Goal: Task Accomplishment & Management: Manage account settings

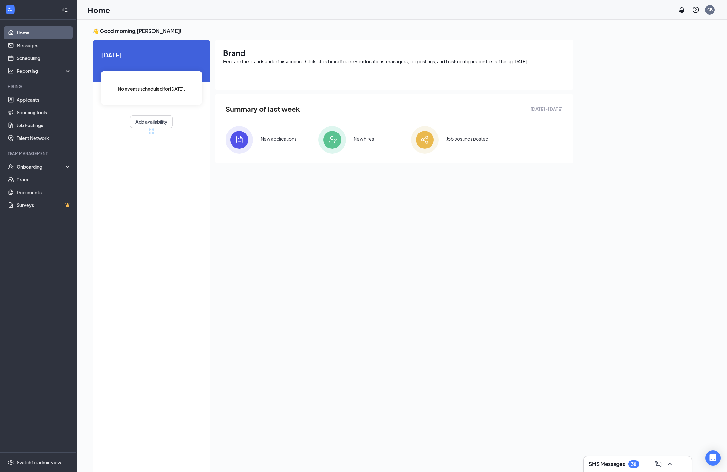
click at [599, 457] on div "SMS Messages 38" at bounding box center [638, 464] width 108 height 15
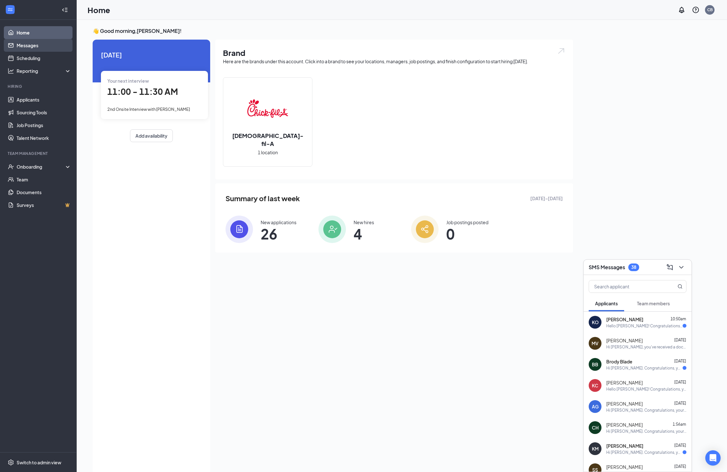
click at [32, 48] on link "Messages" at bounding box center [44, 45] width 55 height 13
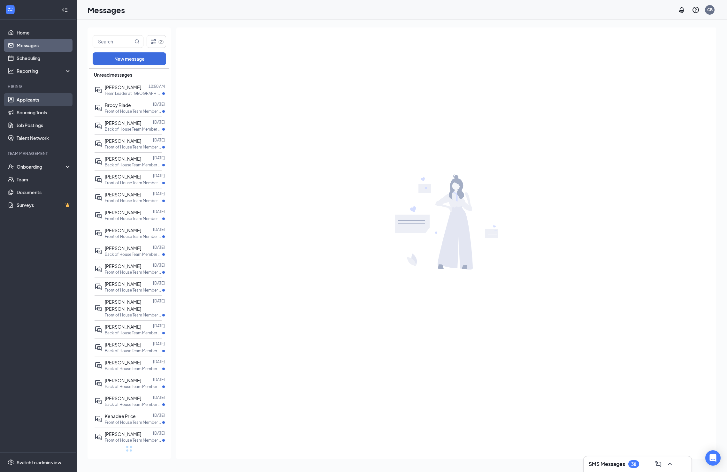
click at [29, 103] on link "Applicants" at bounding box center [44, 99] width 55 height 13
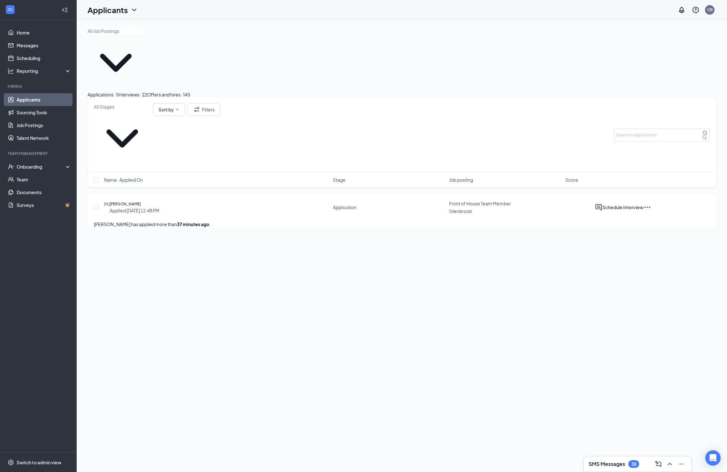
click at [147, 91] on div "Interviews · 22" at bounding box center [132, 94] width 29 height 7
click at [118, 91] on div "Applications · 1" at bounding box center [103, 94] width 30 height 7
click at [171, 103] on div "Sort by Filters" at bounding box center [157, 135] width 126 height 64
click at [151, 110] on icon "ChevronDown" at bounding box center [122, 138] width 57 height 57
click at [151, 104] on span "Application (1)" at bounding box center [122, 135] width 57 height 63
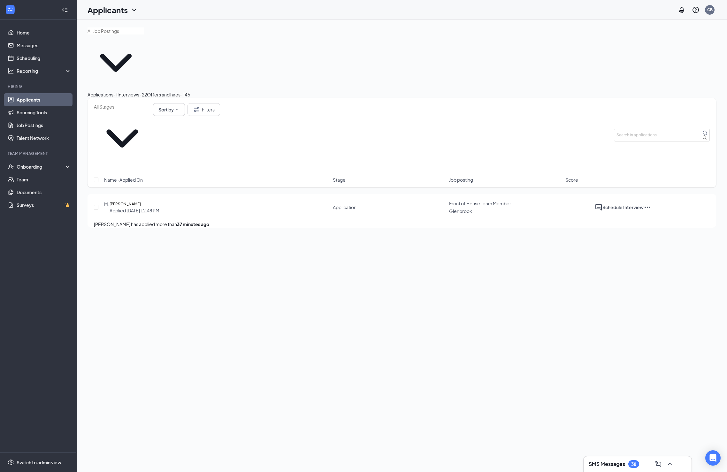
click at [144, 44] on span at bounding box center [116, 59] width 57 height 63
click at [144, 38] on span at bounding box center [116, 59] width 57 height 63
click at [144, 38] on icon "ChevronDown" at bounding box center [116, 63] width 57 height 57
click at [271, 45] on div "Supervisor (Glenbrook) Team Leader ([GEOGRAPHIC_DATA]) Back of House Team Membe…" at bounding box center [402, 59] width 629 height 64
click at [220, 103] on button "Filters" at bounding box center [204, 109] width 33 height 13
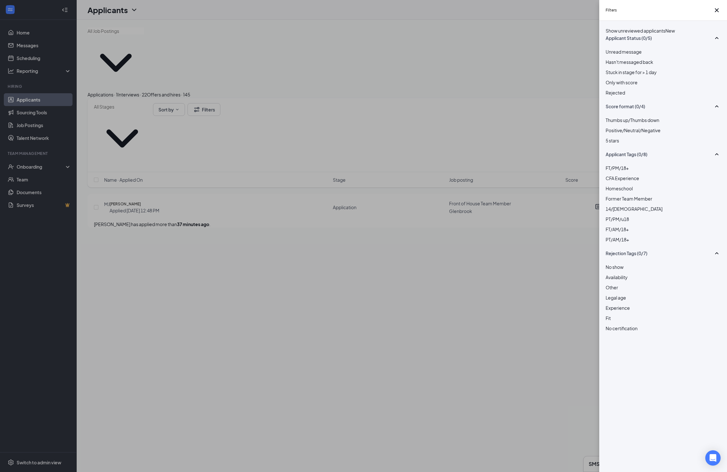
click at [610, 89] on div at bounding box center [663, 89] width 115 height 0
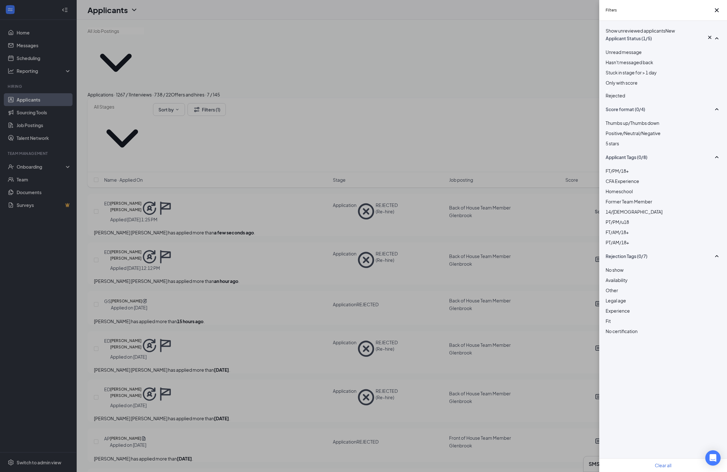
click at [346, 57] on div "Filters Show unreviewed applicants New Applicant Status (1/5) Unread message Ha…" at bounding box center [363, 236] width 727 height 472
click at [219, 151] on div "Filters Show unreviewed applicants New Applicant Status (1/5) Unread message Ha…" at bounding box center [363, 236] width 727 height 472
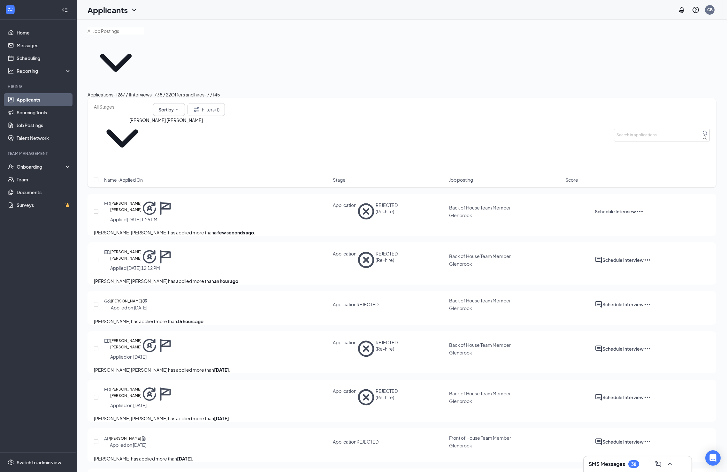
click at [142, 200] on h5 "[PERSON_NAME] [PERSON_NAME]" at bounding box center [125, 208] width 31 height 16
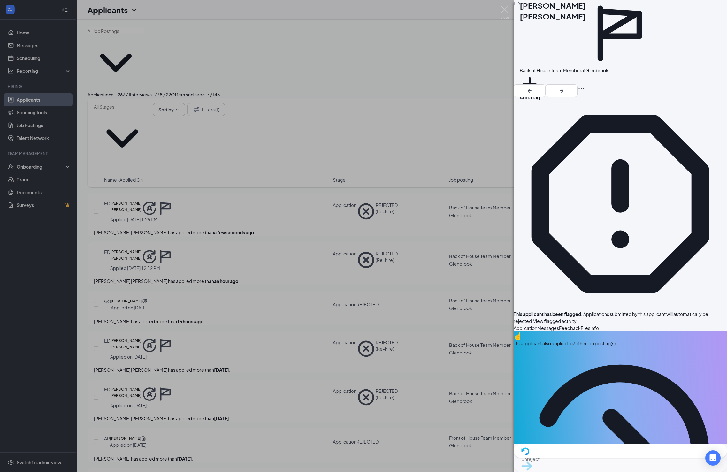
drag, startPoint x: 544, startPoint y: 148, endPoint x: 577, endPoint y: 146, distance: 33.3
copy span "[PHONE_NUMBER]"
click at [418, 30] on div "ED [PERSON_NAME] [PERSON_NAME] Back of House Team Member at [GEOGRAPHIC_DATA] A…" at bounding box center [363, 236] width 727 height 472
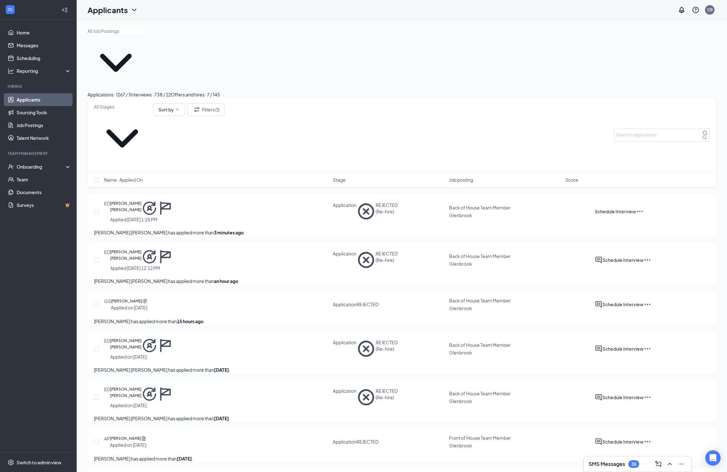
click at [385, 45] on div "Supervisor (Glenbrook) Team Leader ([GEOGRAPHIC_DATA]) Back of House Team Membe…" at bounding box center [402, 59] width 629 height 64
